Goal: Task Accomplishment & Management: Use online tool/utility

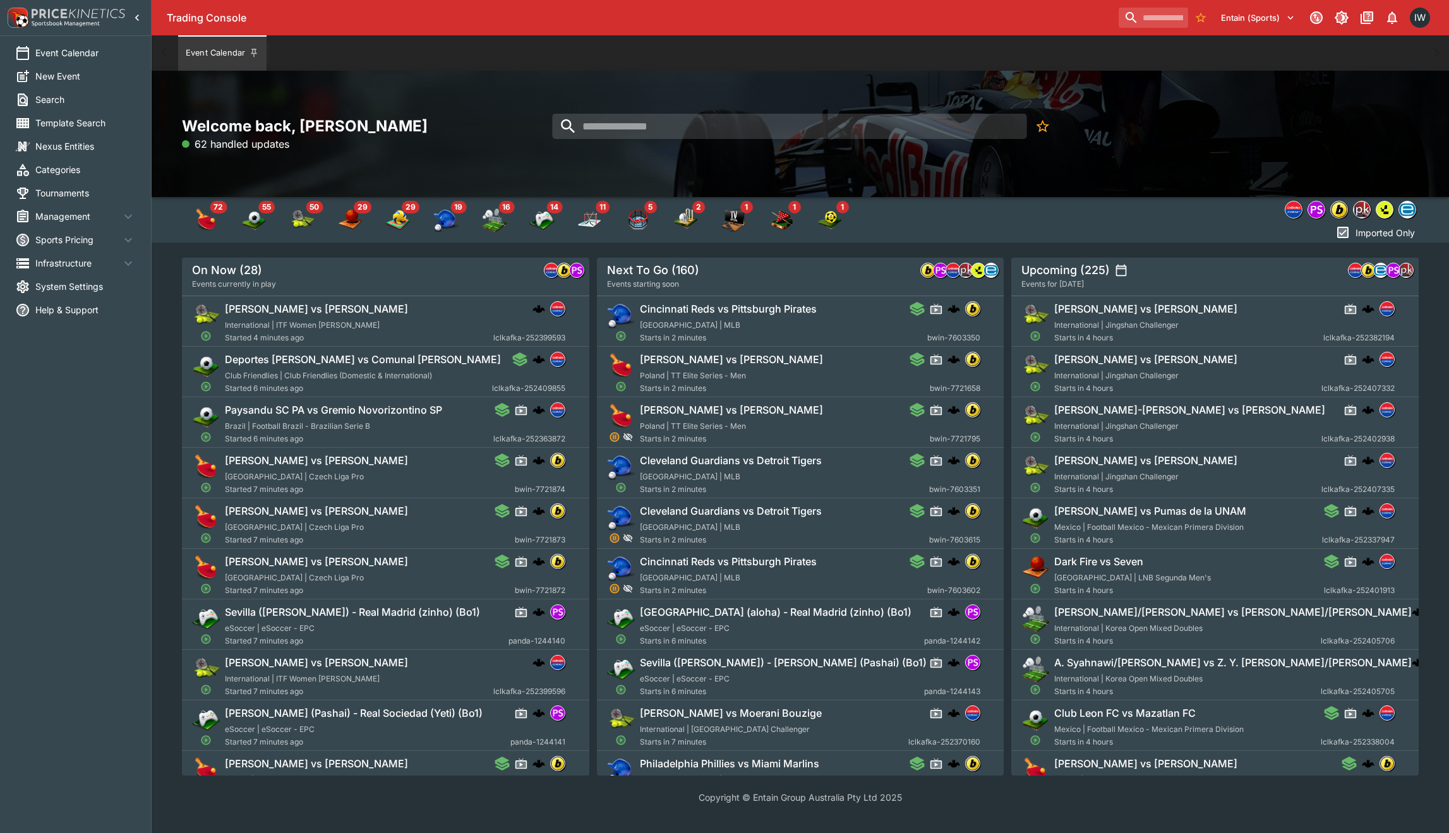
click at [67, 220] on span "Management" at bounding box center [77, 216] width 85 height 13
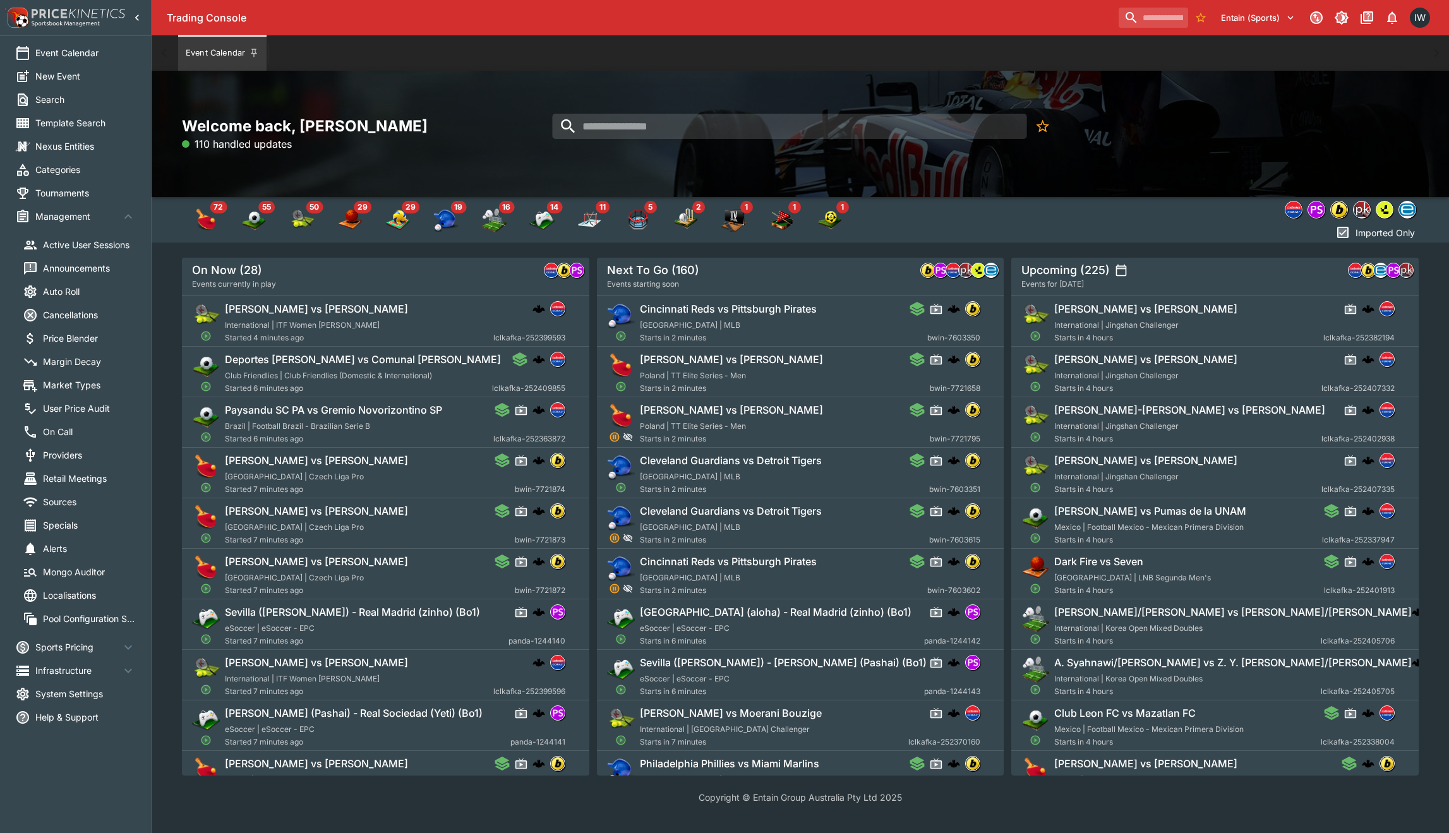
click at [101, 378] on span "Market Types" at bounding box center [89, 384] width 93 height 13
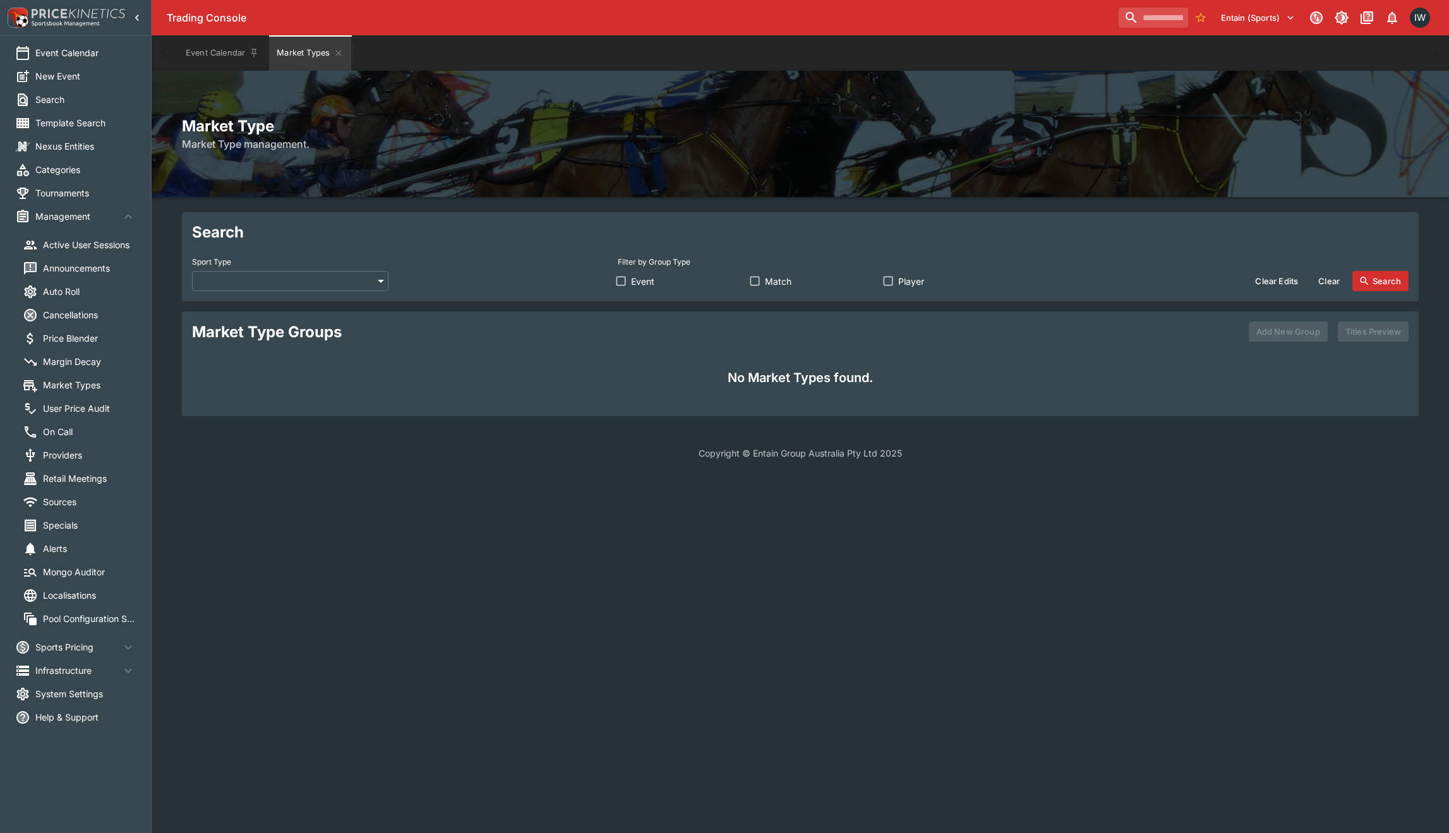
click at [233, 280] on body "Trading Console Entain (Sports) 1 IW Event Calendar New Event Search Template S…" at bounding box center [724, 237] width 1449 height 475
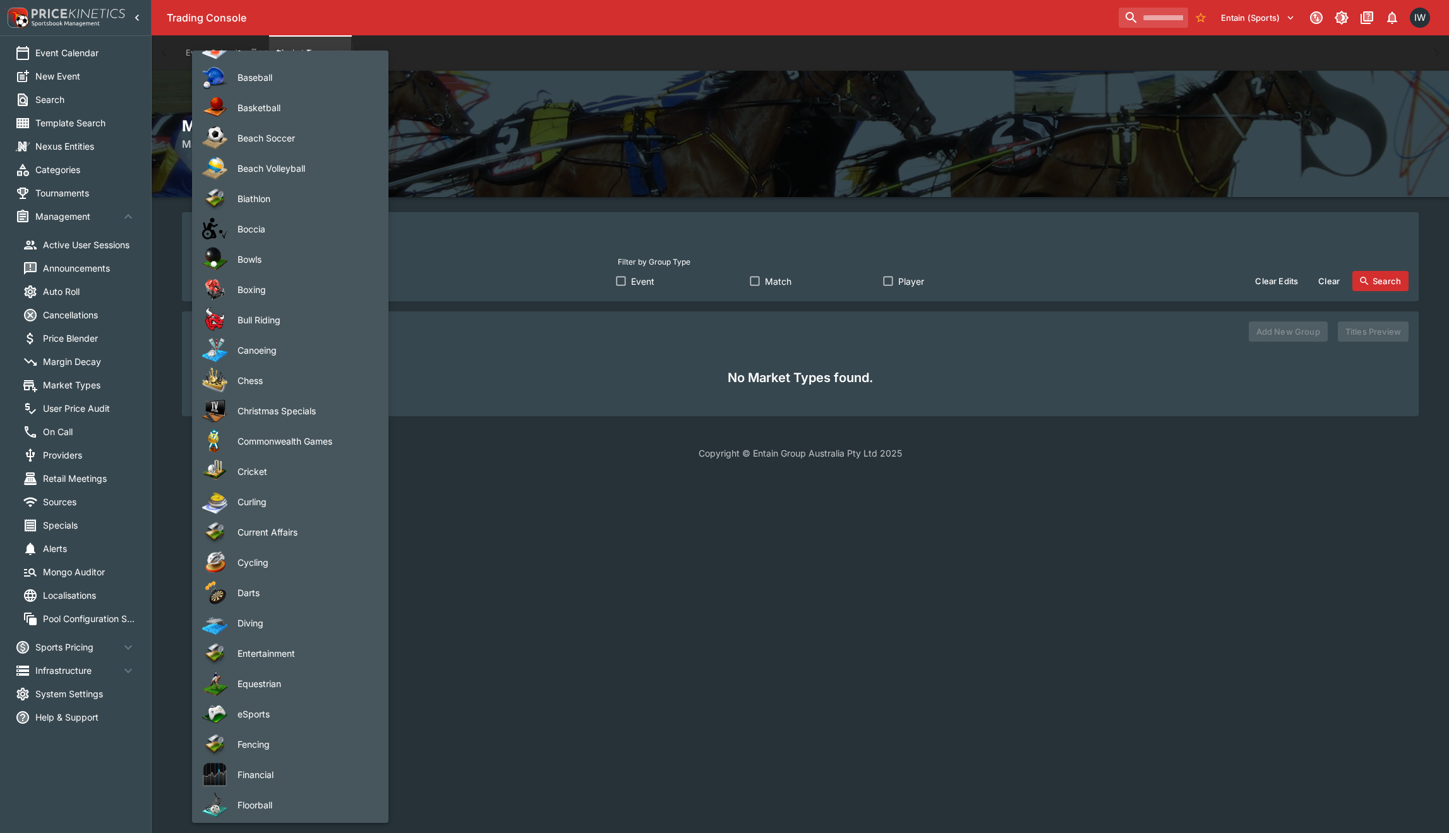
scroll to position [178, 0]
click at [251, 715] on span "eSports" at bounding box center [303, 711] width 131 height 13
type input "*******"
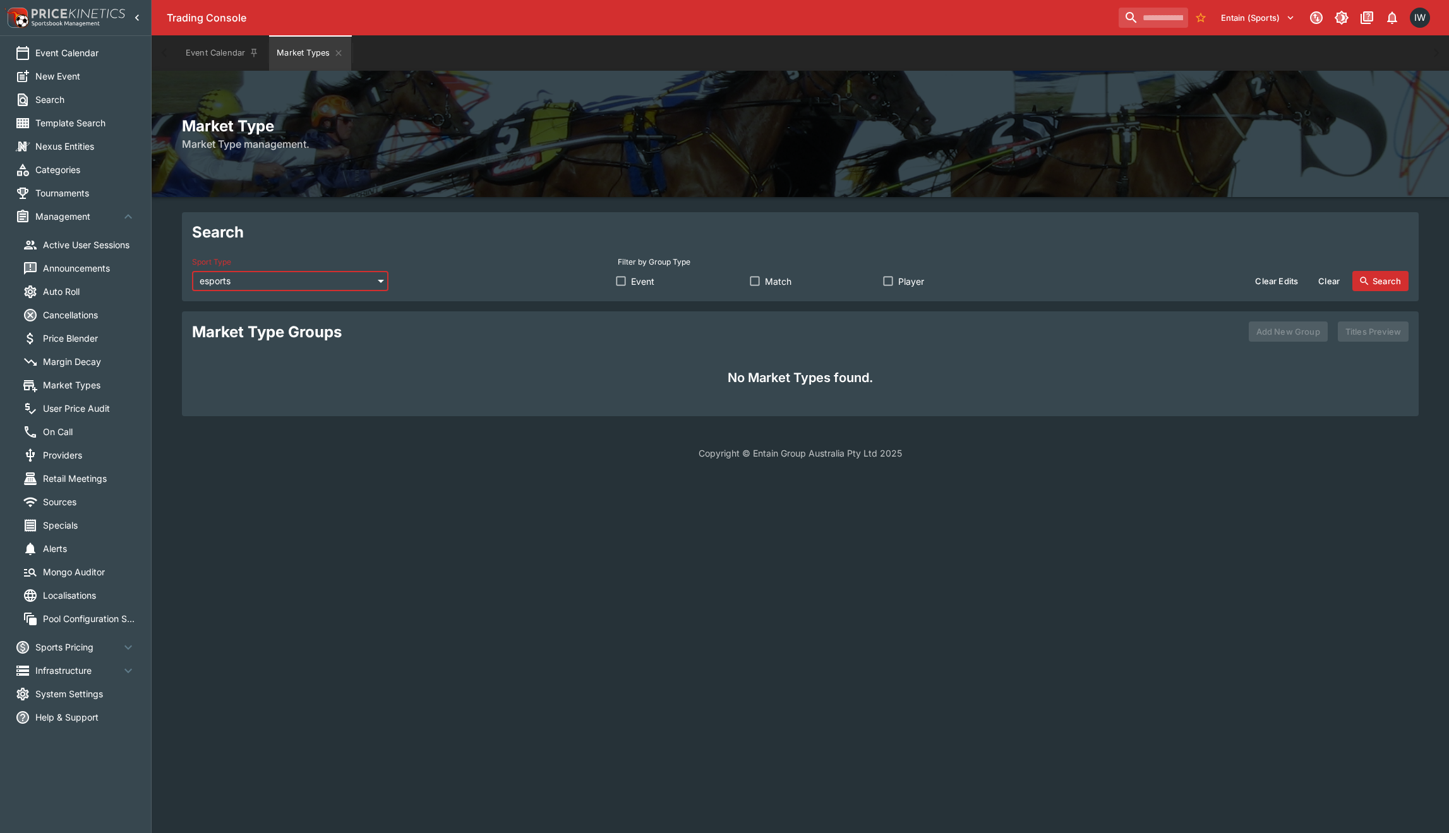
click at [1388, 284] on button "Search" at bounding box center [1380, 281] width 56 height 20
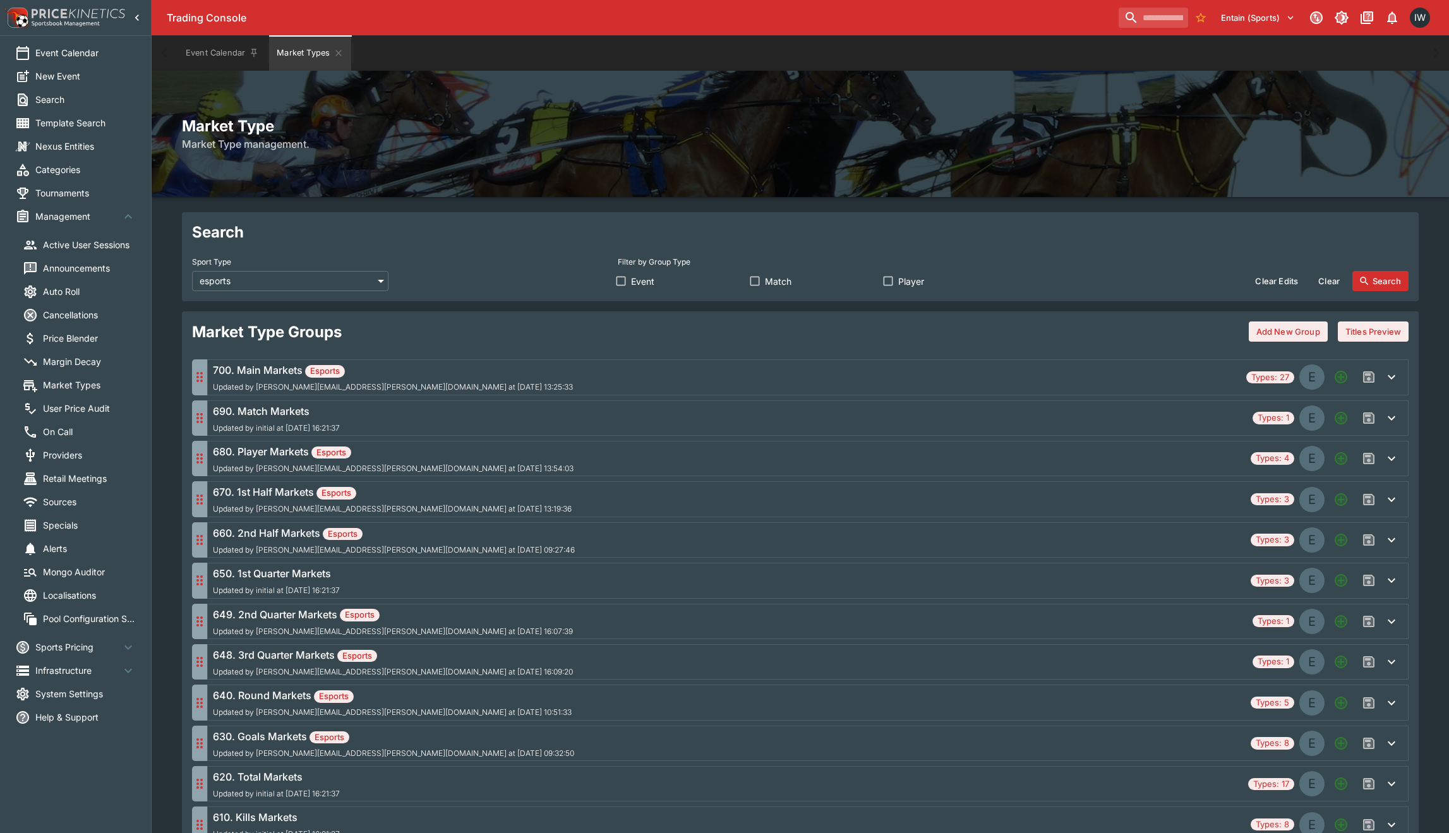
click at [1387, 381] on icon "button" at bounding box center [1391, 377] width 15 height 15
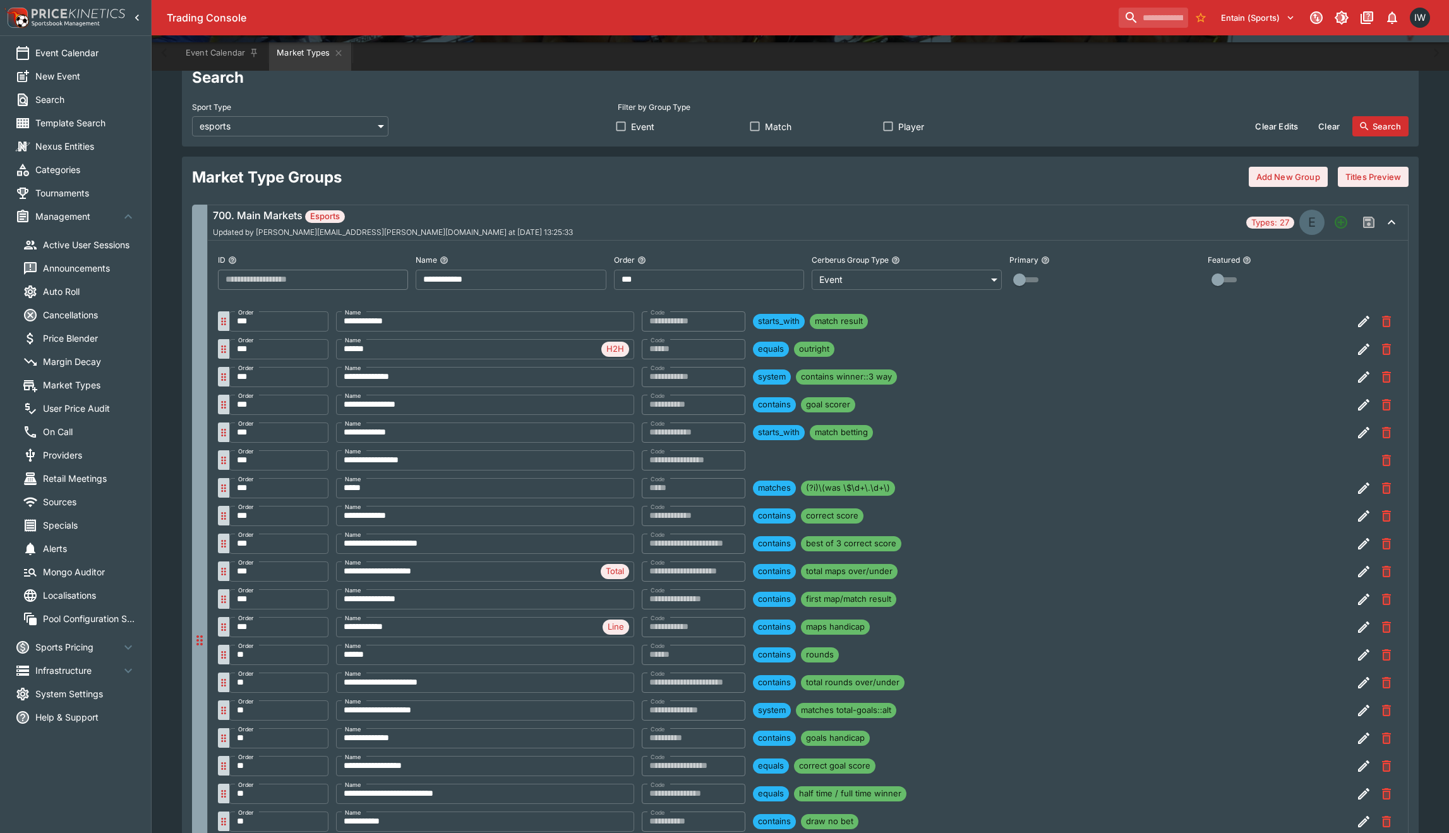
scroll to position [120, 0]
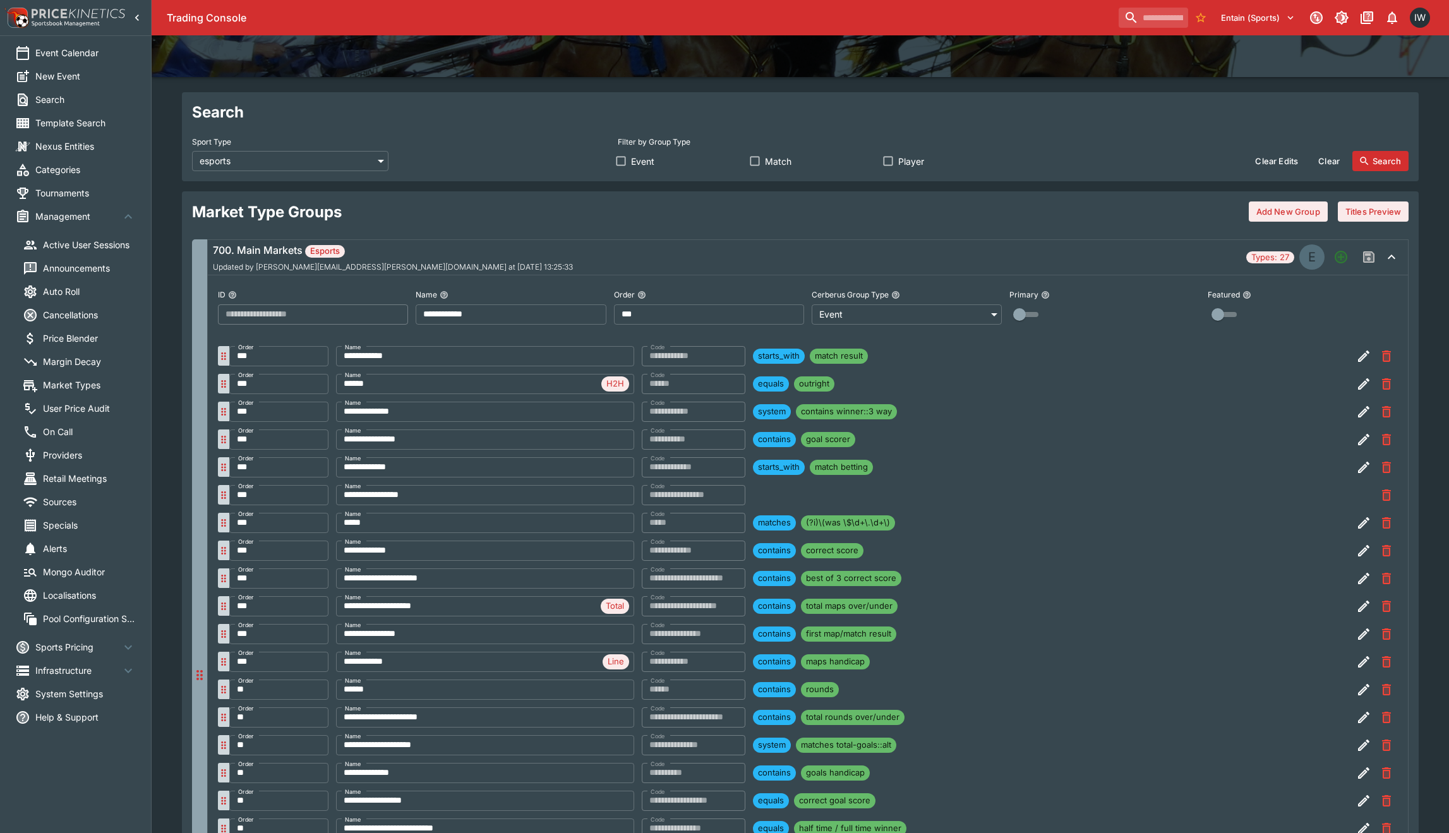
click at [781, 164] on span "Match" at bounding box center [778, 161] width 27 height 13
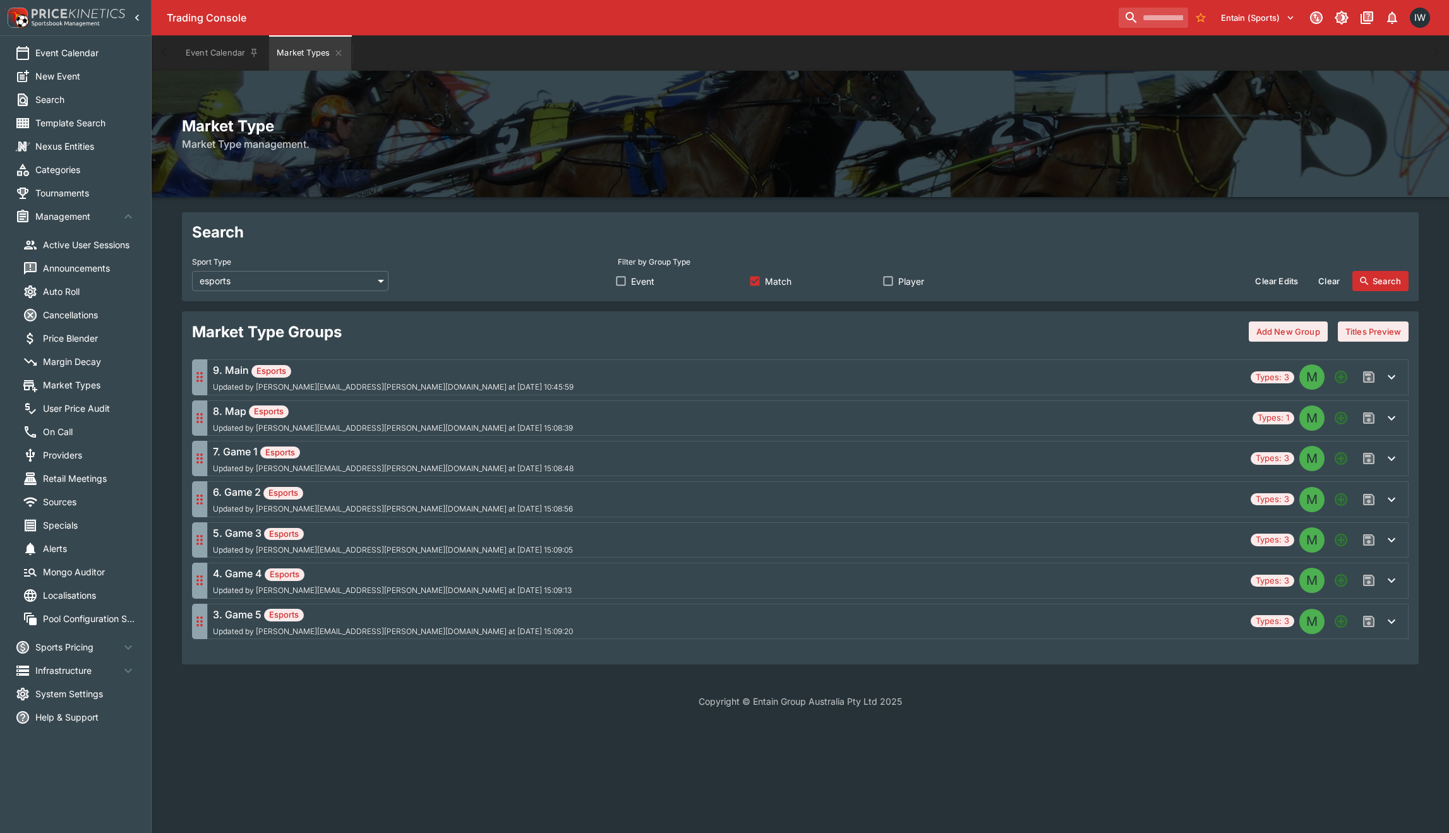
scroll to position [0, 0]
click at [1392, 377] on icon "button" at bounding box center [1391, 377] width 15 height 15
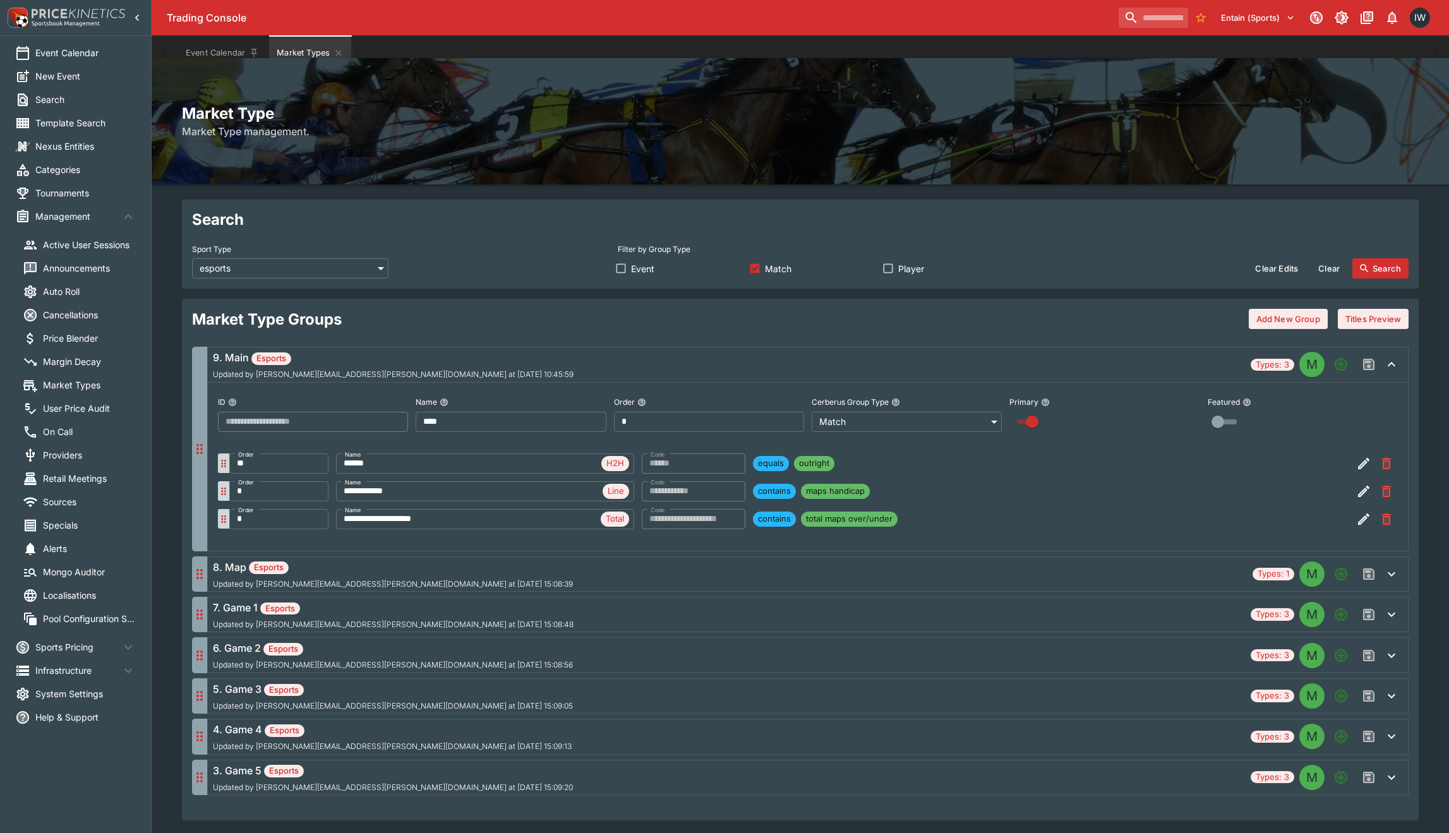
scroll to position [14, 0]
